Goal: Complete application form

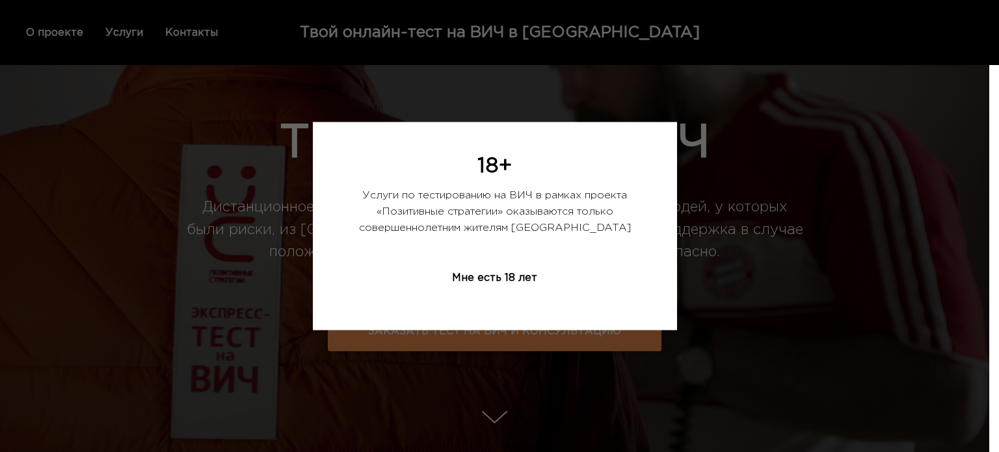
click at [490, 279] on div "Мне есть 18 лет" at bounding box center [494, 278] width 150 height 39
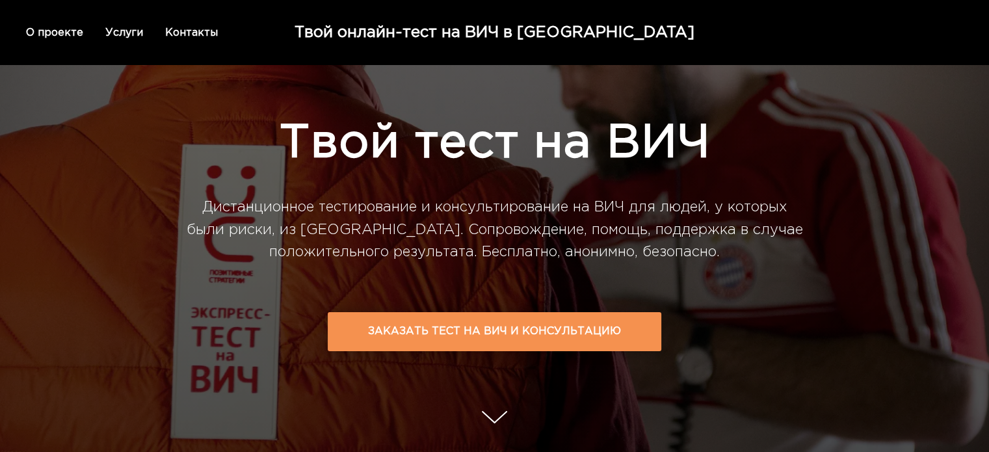
click at [505, 332] on td "Заказать тест на ВИЧ и консультацию" at bounding box center [494, 331] width 253 height 36
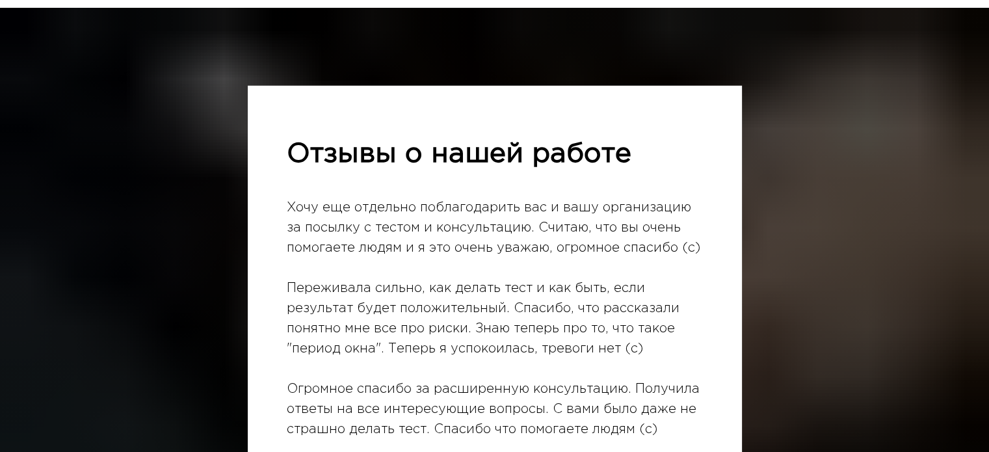
scroll to position [4008, 0]
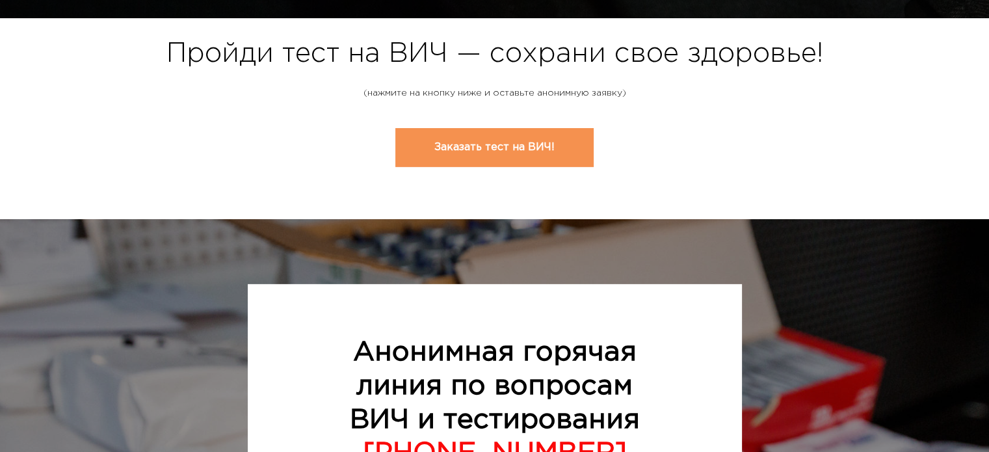
click at [507, 136] on link "Заказать тест на ВИЧ!" at bounding box center [494, 147] width 198 height 39
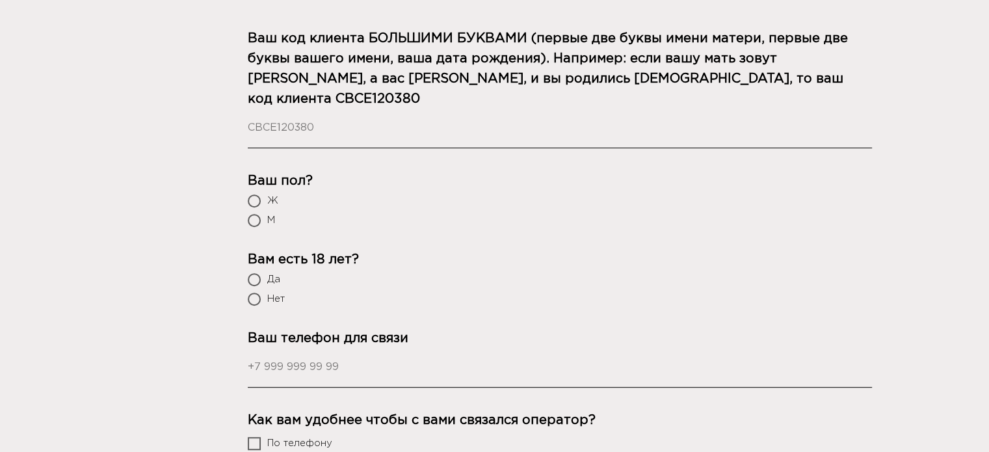
scroll to position [571, 0]
click at [258, 215] on div at bounding box center [254, 221] width 13 height 13
click at [258, 218] on input "М" at bounding box center [255, 222] width 8 height 8
radio input "true"
click at [262, 274] on label "Да" at bounding box center [560, 280] width 624 height 13
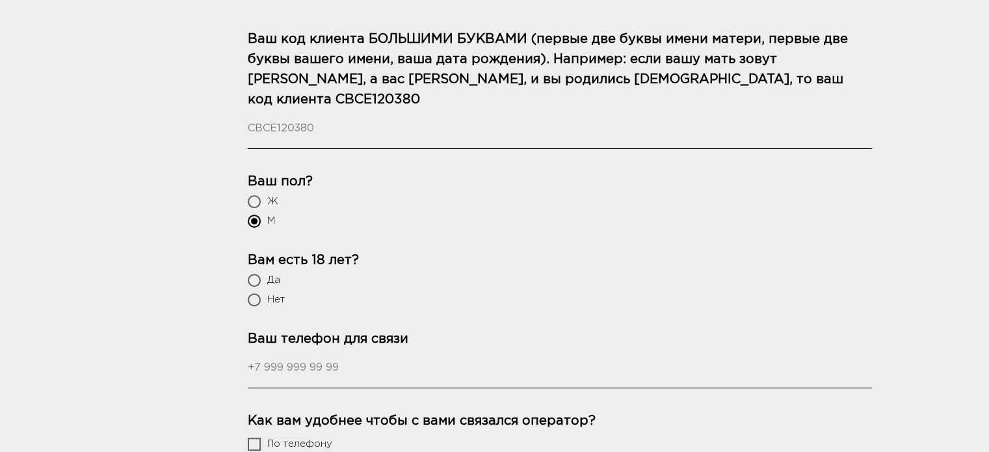
click at [259, 277] on input "Да" at bounding box center [255, 281] width 8 height 8
radio input "true"
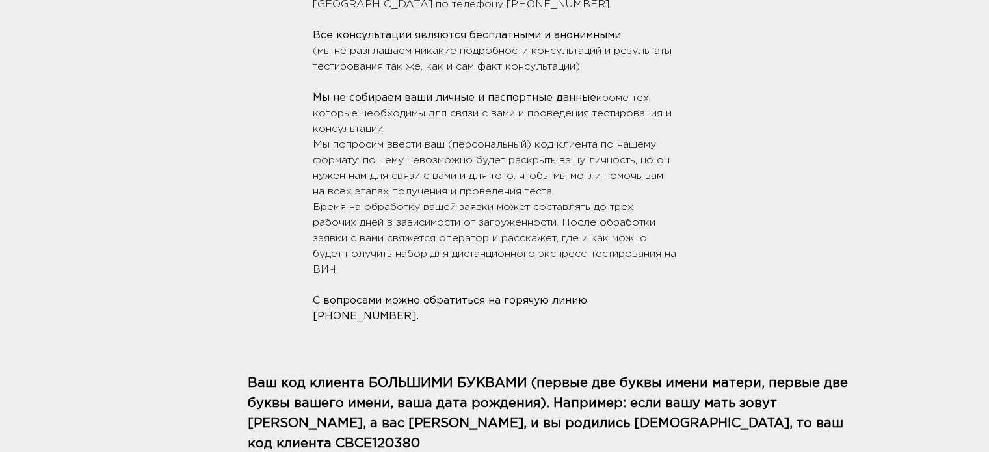
scroll to position [0, 0]
